Goal: Transaction & Acquisition: Purchase product/service

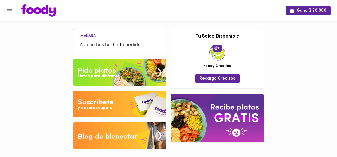
click at [114, 74] on div "Listos para disfrutar" at bounding box center [98, 76] width 41 height 6
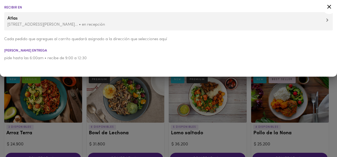
click at [128, 108] on div at bounding box center [168, 78] width 337 height 157
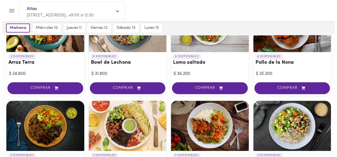
scroll to position [122, 0]
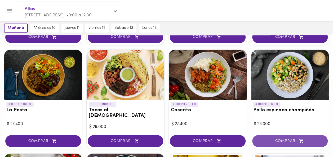
click at [296, 139] on span "COMPRAR" at bounding box center [290, 141] width 62 height 5
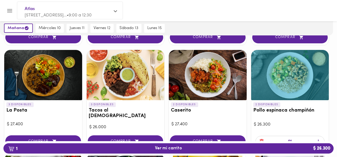
scroll to position [122, 0]
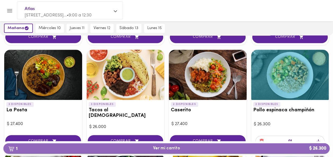
click at [257, 150] on span "1 Ver mi carrito $ 26.300" at bounding box center [166, 148] width 317 height 5
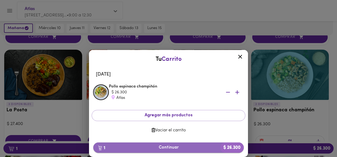
click at [222, 148] on b "$ 26.300" at bounding box center [232, 148] width 24 height 10
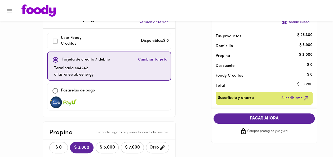
scroll to position [46, 0]
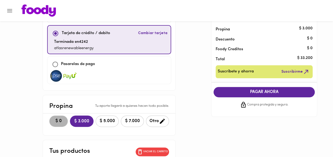
click at [53, 122] on span "$ 0" at bounding box center [59, 121] width 12 height 5
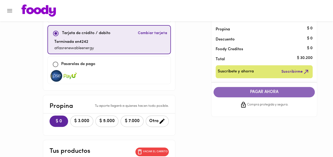
click at [240, 94] on span "PAGAR AHORA" at bounding box center [264, 92] width 91 height 5
